Goal: Contribute content

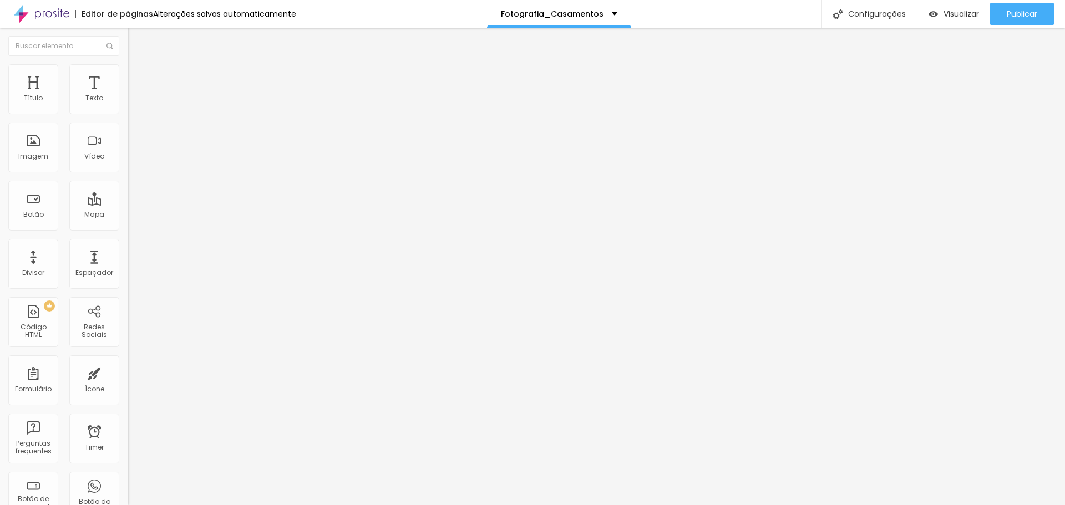
click at [128, 95] on span "Trocar imagem" at bounding box center [158, 90] width 60 height 9
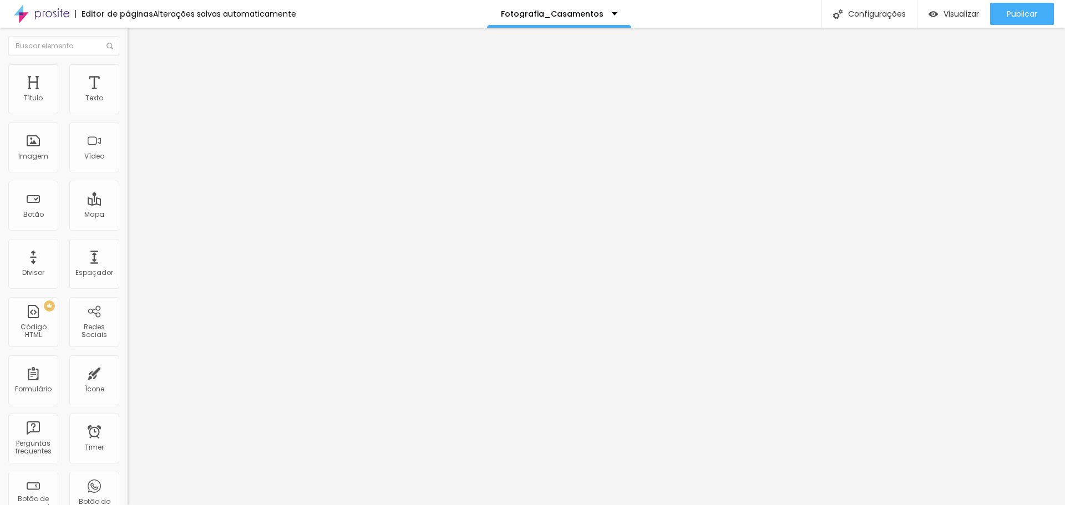
click at [128, 95] on span "Trocar imagem" at bounding box center [158, 90] width 60 height 9
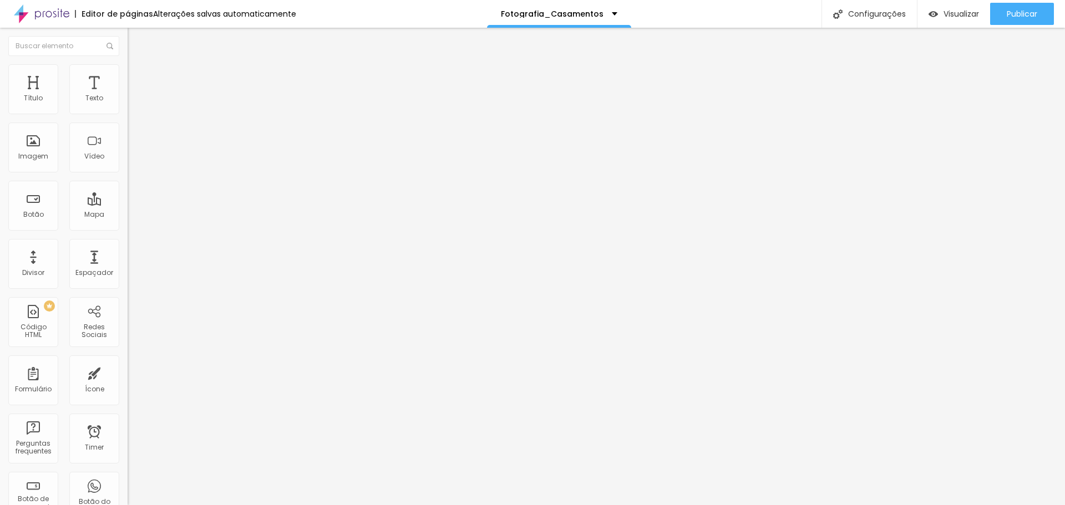
click at [128, 95] on span "Trocar imagem" at bounding box center [158, 90] width 60 height 9
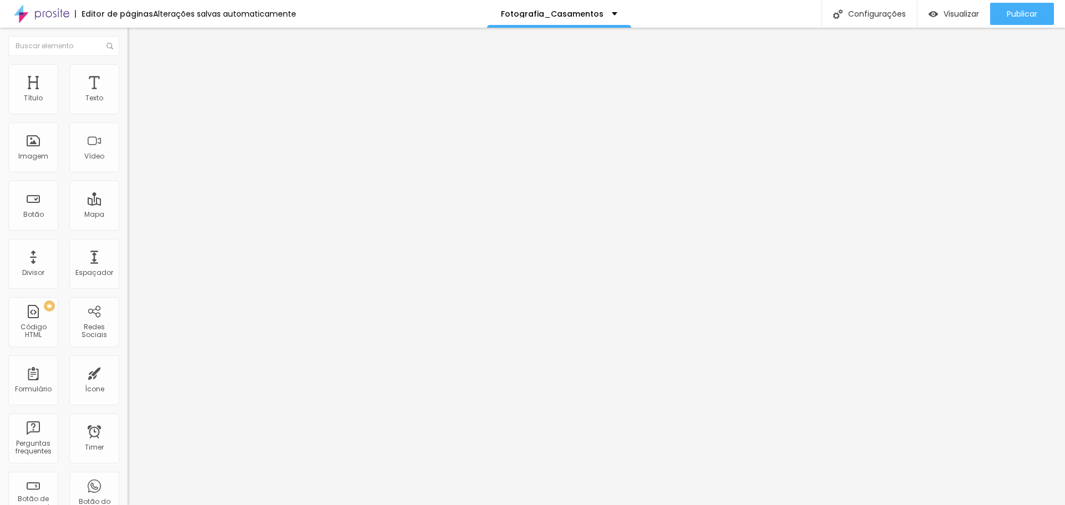
click at [128, 95] on span "Trocar imagem" at bounding box center [158, 90] width 60 height 9
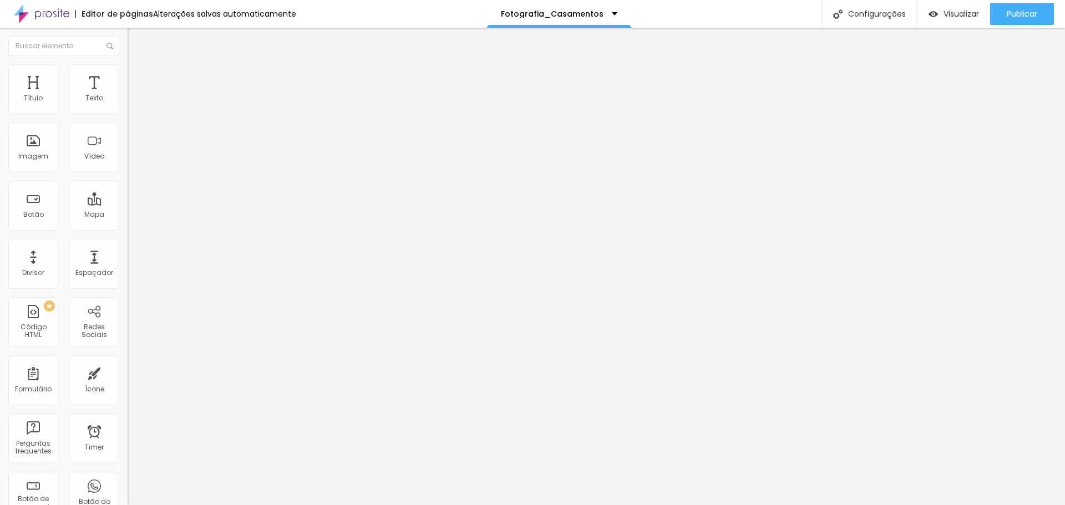
click at [128, 95] on span "Trocar imagem" at bounding box center [158, 90] width 60 height 9
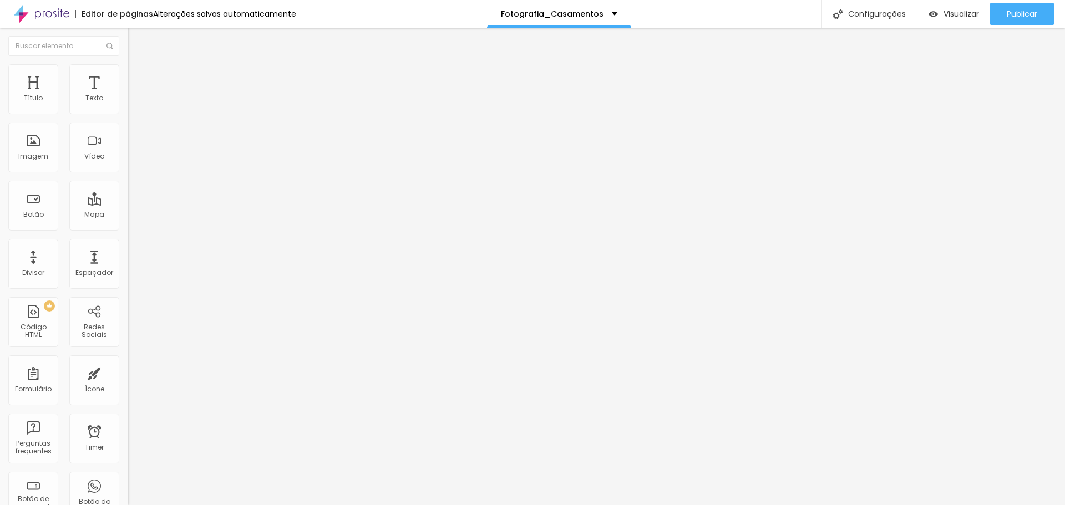
click at [998, 9] on button "Publicar" at bounding box center [1022, 14] width 64 height 22
click at [1011, 9] on span "Publicar" at bounding box center [1021, 13] width 30 height 9
